Goal: Check status

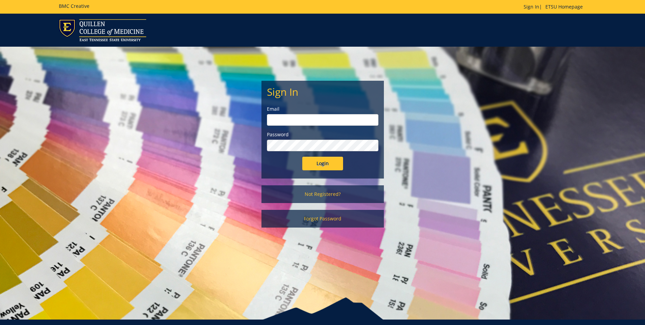
click at [309, 123] on input "email" at bounding box center [323, 120] width 112 height 12
type input "robinettejb@etsu.edu"
click at [302, 157] on input "Login" at bounding box center [322, 164] width 41 height 14
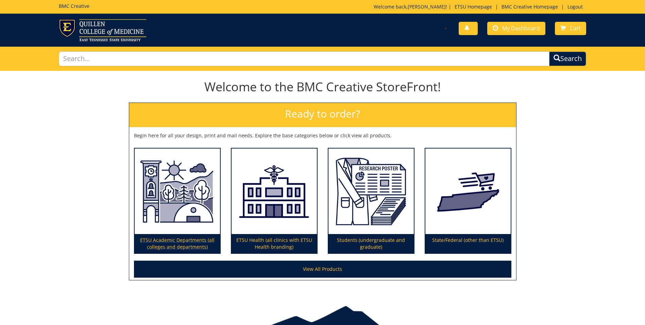
scroll to position [35, 0]
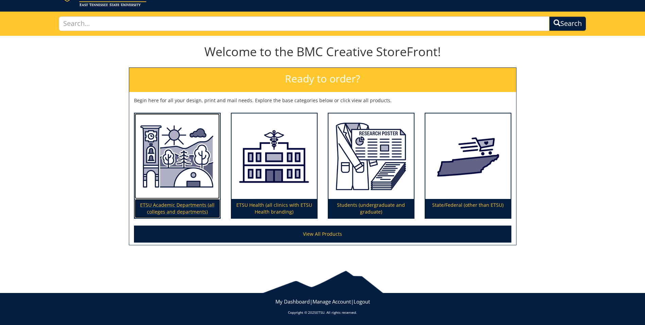
click at [184, 206] on p "ETSU Academic Departments (all colleges and departments)" at bounding box center [177, 208] width 85 height 19
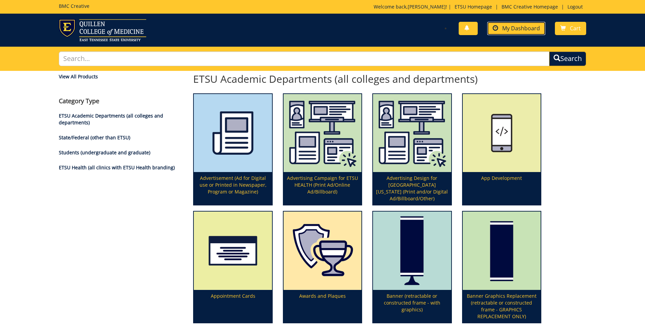
click at [519, 28] on span "My Dashboard" at bounding box center [522, 27] width 38 height 7
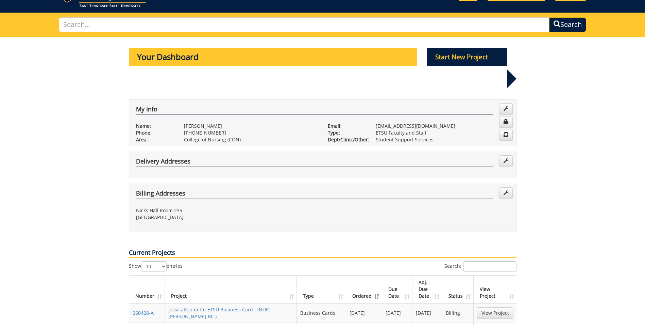
scroll to position [102, 0]
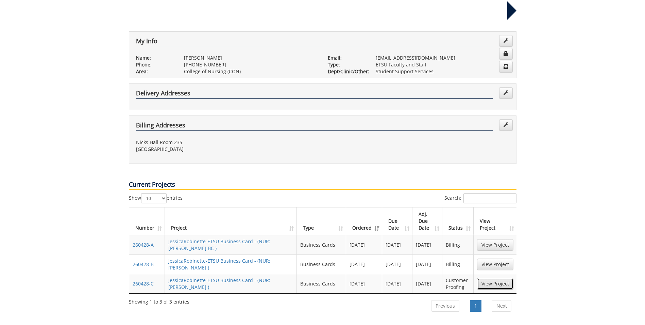
click at [490, 278] on link "View Project" at bounding box center [495, 284] width 36 height 12
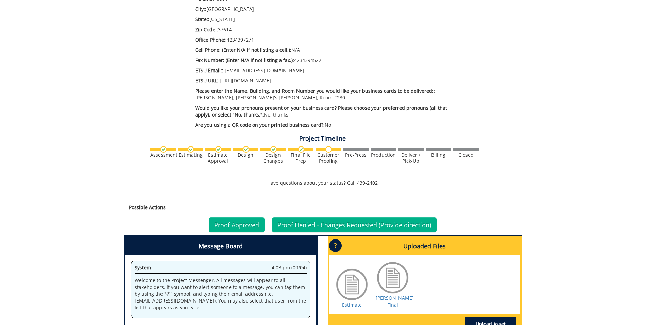
scroll to position [306, 0]
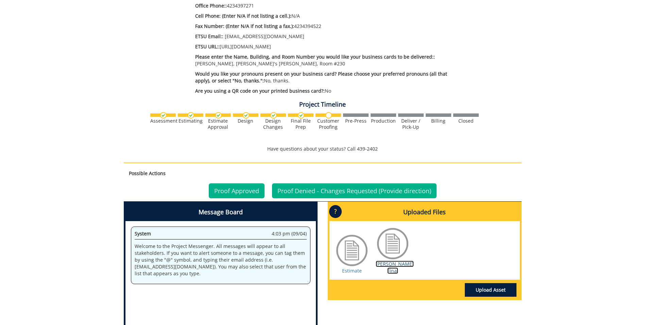
click at [391, 260] on link "[PERSON_NAME] Final" at bounding box center [395, 266] width 38 height 13
click at [226, 183] on link "Proof Approved" at bounding box center [237, 190] width 56 height 15
